Goal: Task Accomplishment & Management: Manage account settings

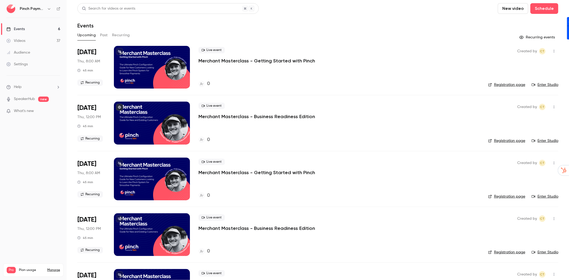
click at [30, 67] on link "Settings" at bounding box center [33, 64] width 67 height 12
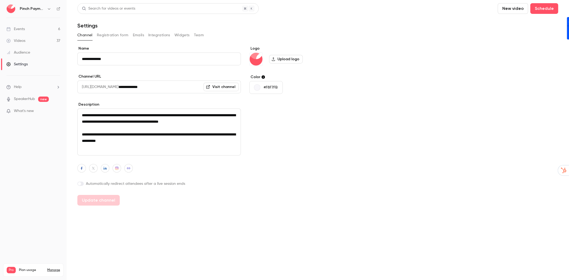
click at [197, 36] on button "Team" at bounding box center [199, 35] width 10 height 9
